Goal: Find specific page/section: Find specific page/section

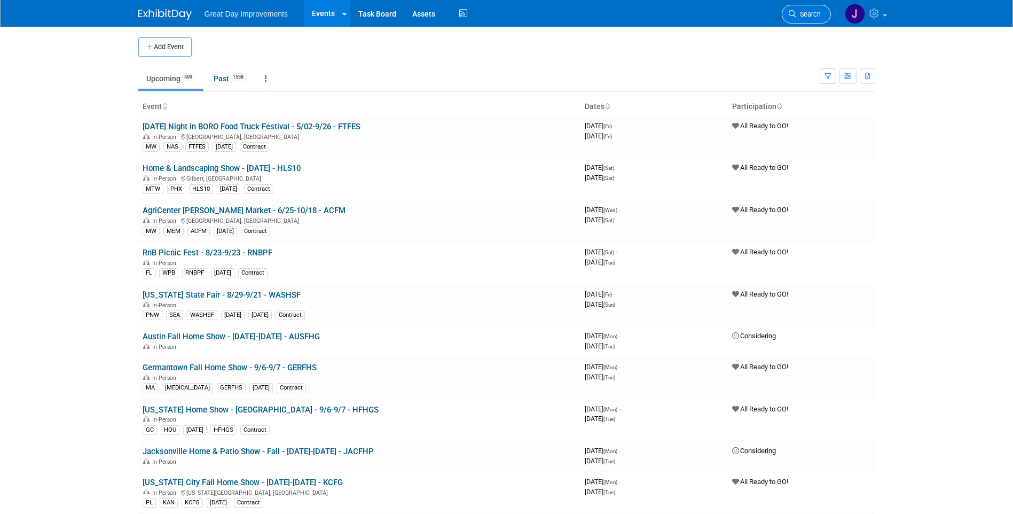
click at [798, 9] on link "Search" at bounding box center [806, 14] width 49 height 19
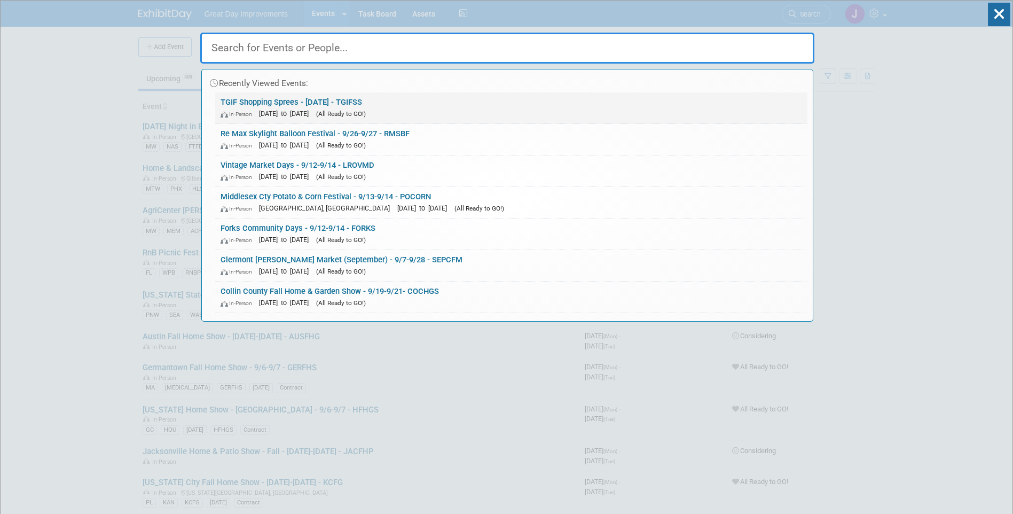
paste input "AYHHD"
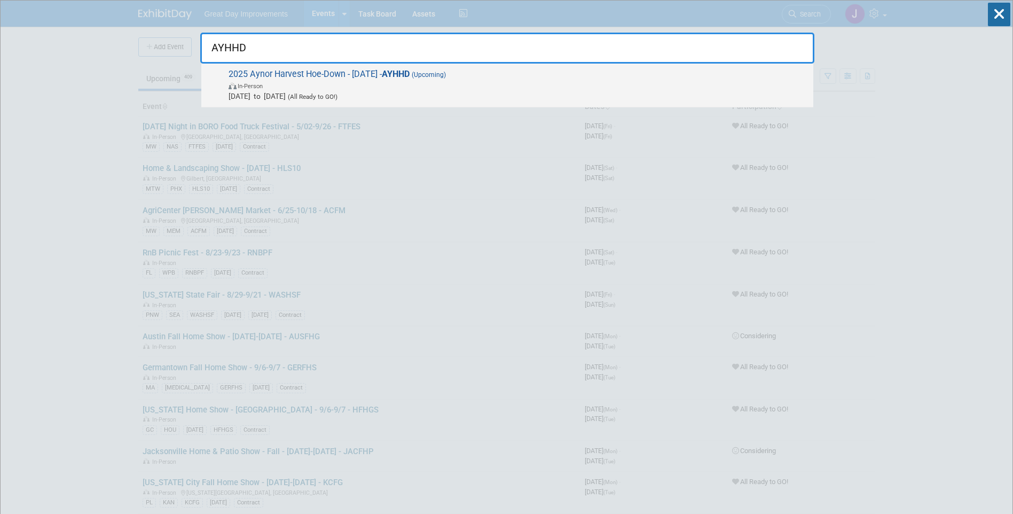
type input "AYHHD"
click at [464, 89] on span "In-Person" at bounding box center [519, 85] width 580 height 11
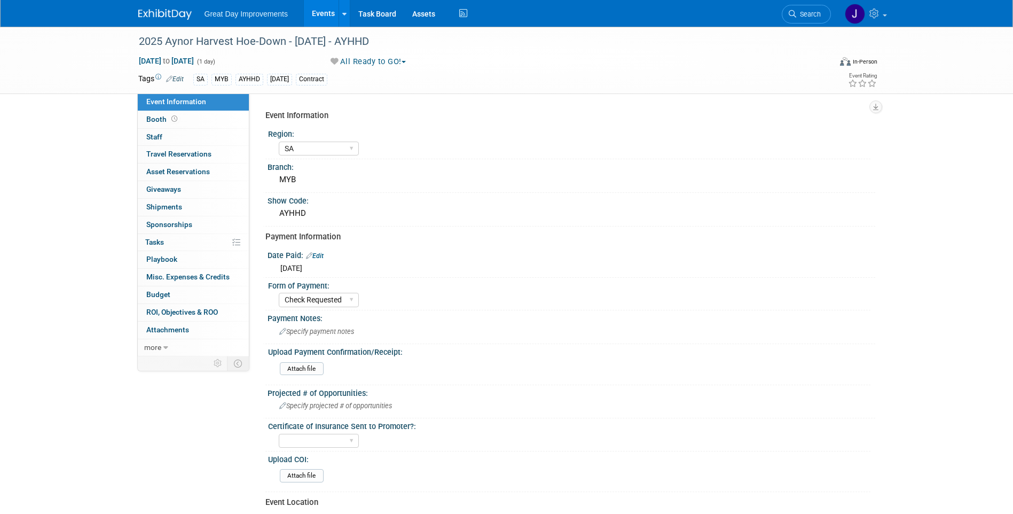
select select "SA"
select select "Check Requested"
click at [810, 19] on link "Search" at bounding box center [806, 14] width 49 height 19
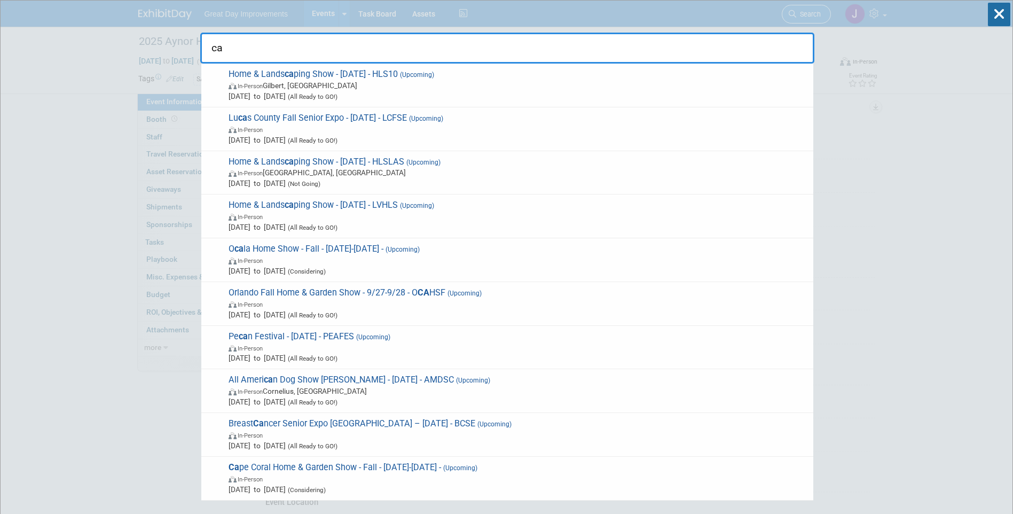
type input "c"
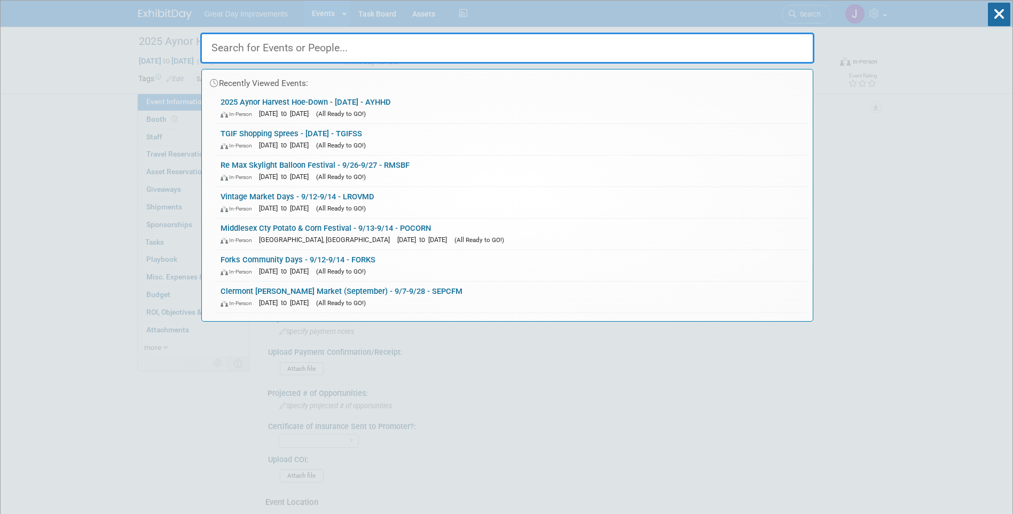
paste input "[PERSON_NAME]"
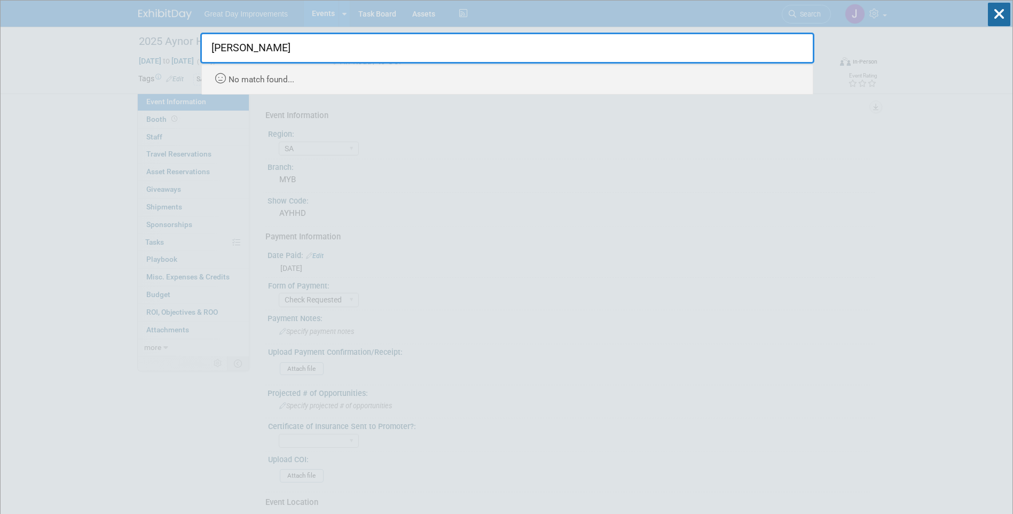
type input "[PERSON_NAME]"
drag, startPoint x: 102, startPoint y: 69, endPoint x: 120, endPoint y: 58, distance: 21.6
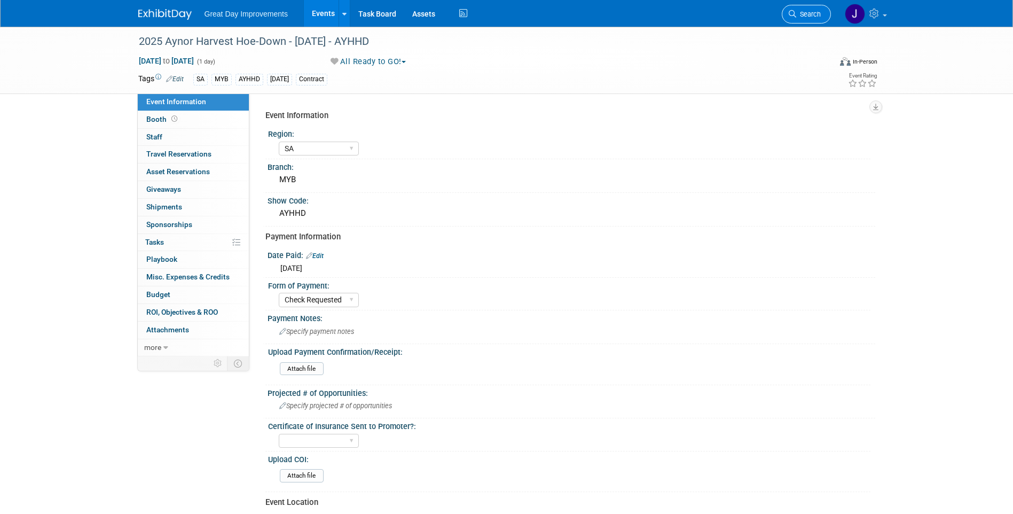
click at [799, 16] on span "Search" at bounding box center [809, 14] width 25 height 8
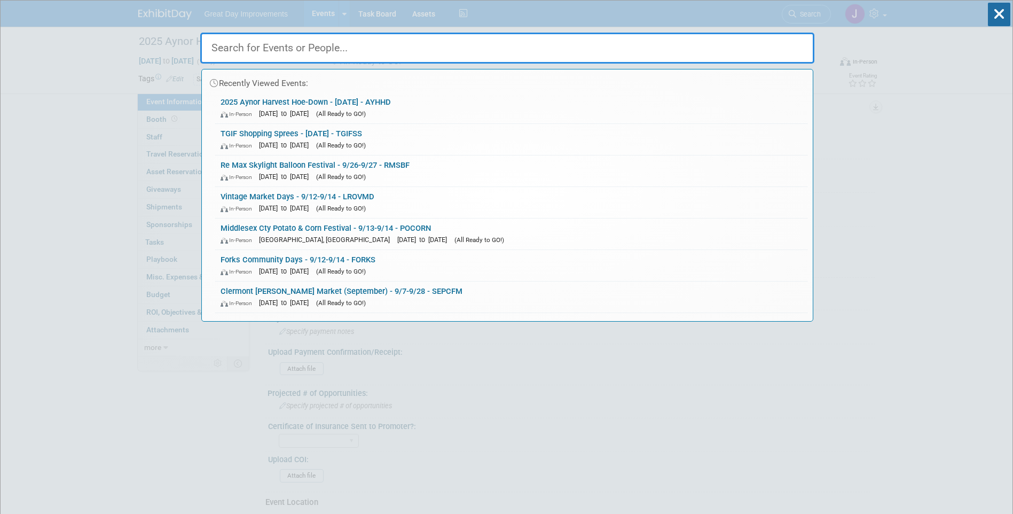
paste input "Hello Fall Craft"
type input "Hello Fall Craft"
